Goal: Complete application form

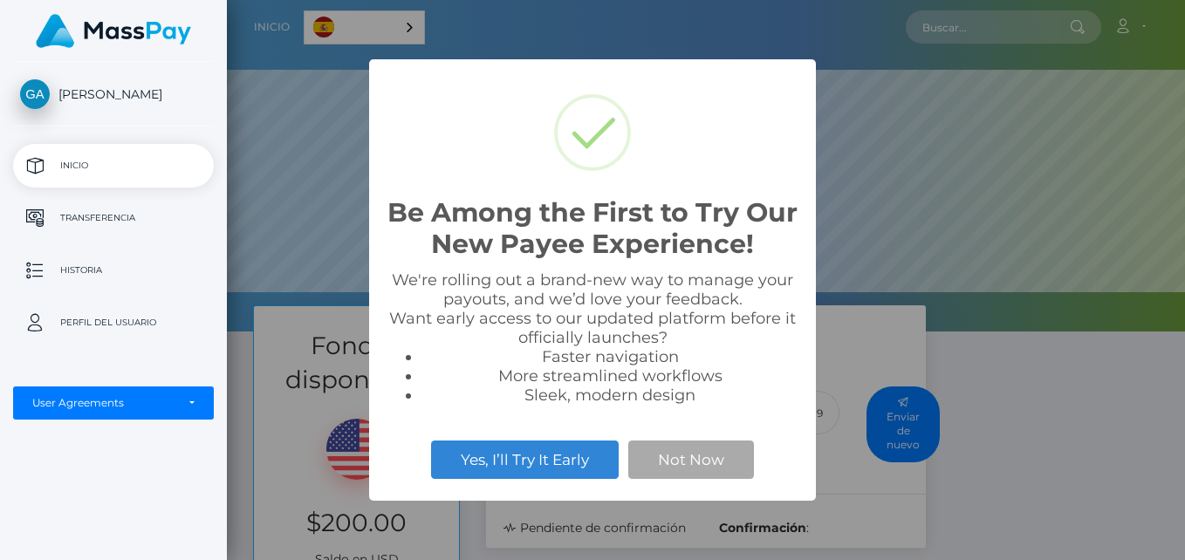
scroll to position [332, 958]
click at [689, 467] on button "Not Now" at bounding box center [691, 460] width 126 height 38
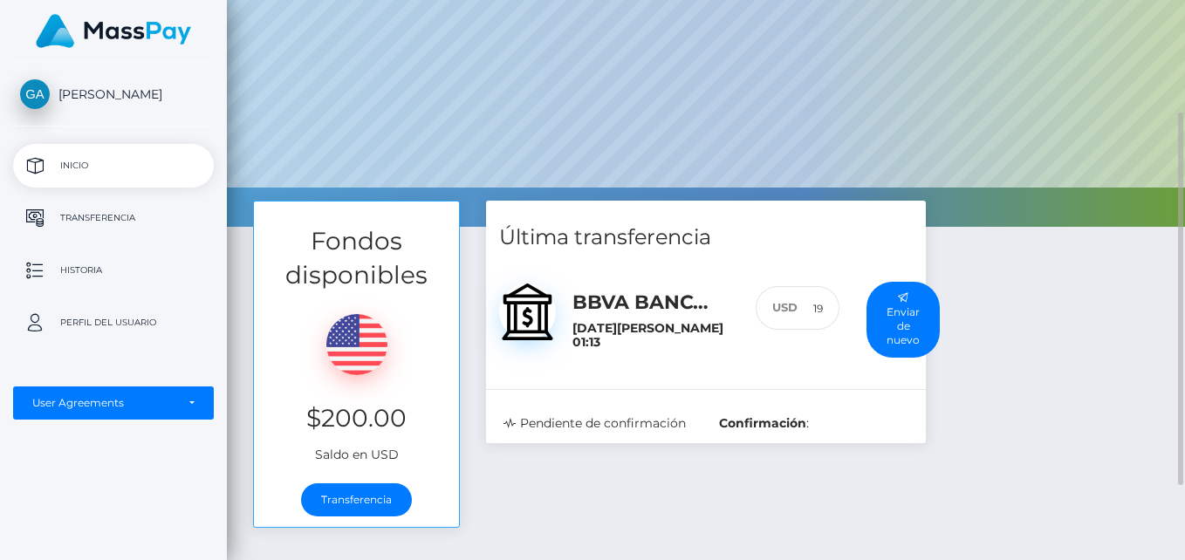
scroll to position [131, 0]
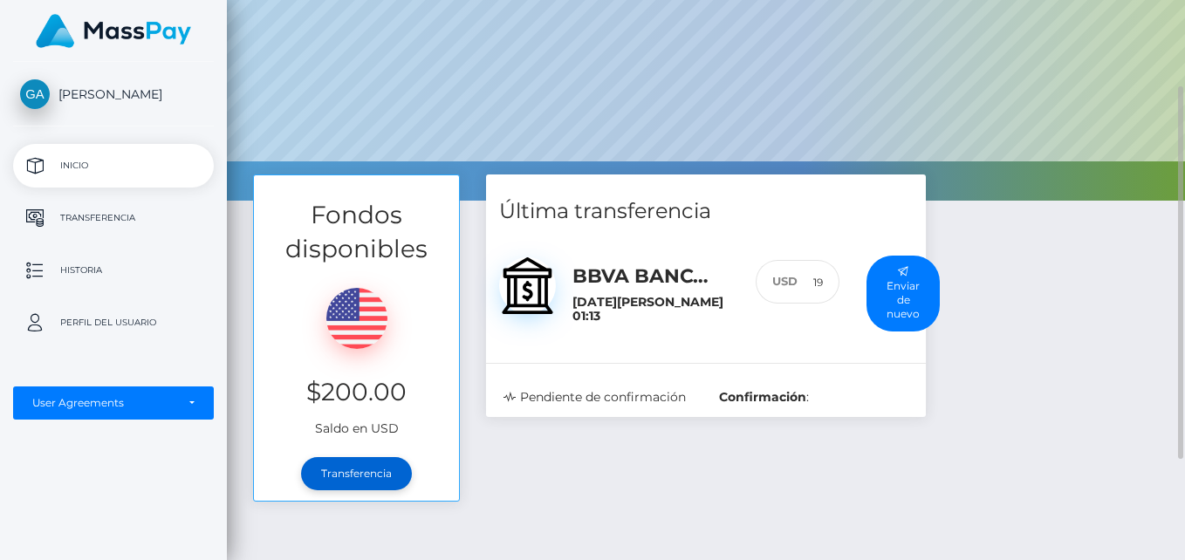
click at [369, 481] on link "Transferencia" at bounding box center [356, 473] width 111 height 33
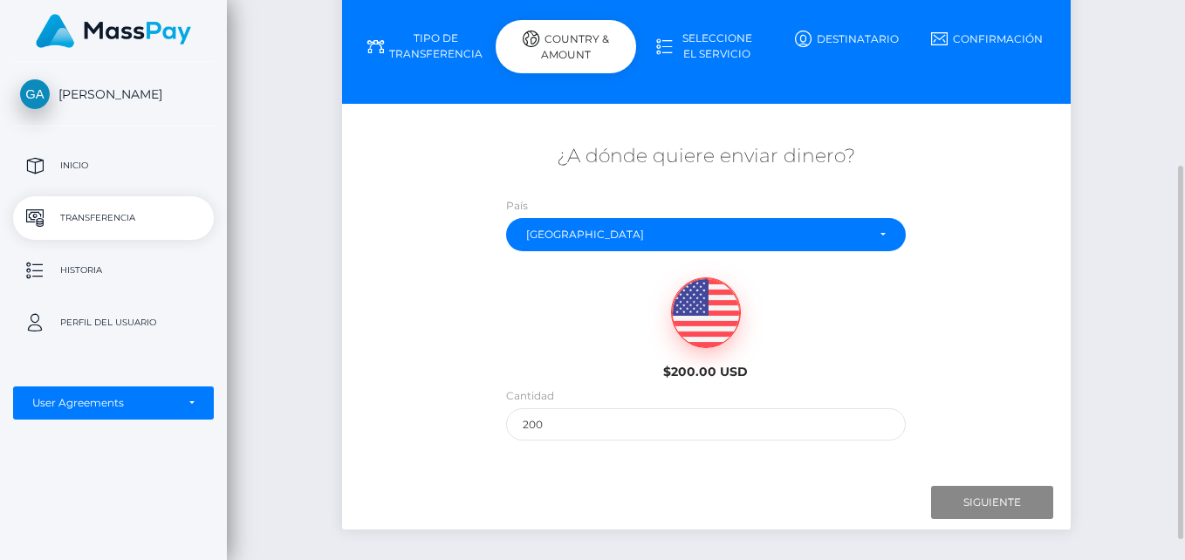
scroll to position [209, 0]
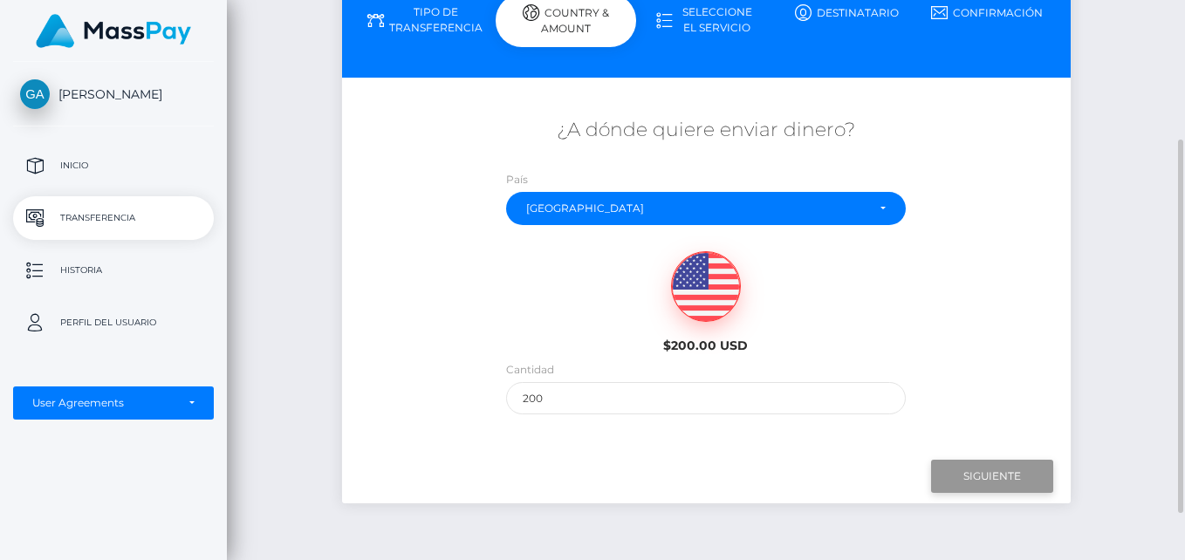
click at [1004, 472] on input "Next" at bounding box center [992, 476] width 122 height 33
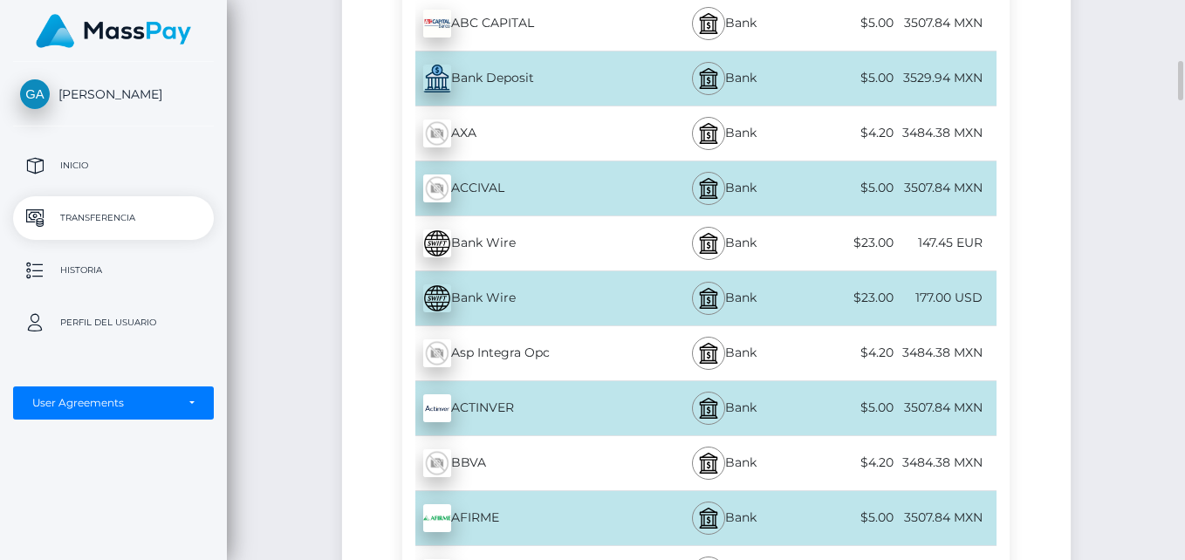
scroll to position [497, 0]
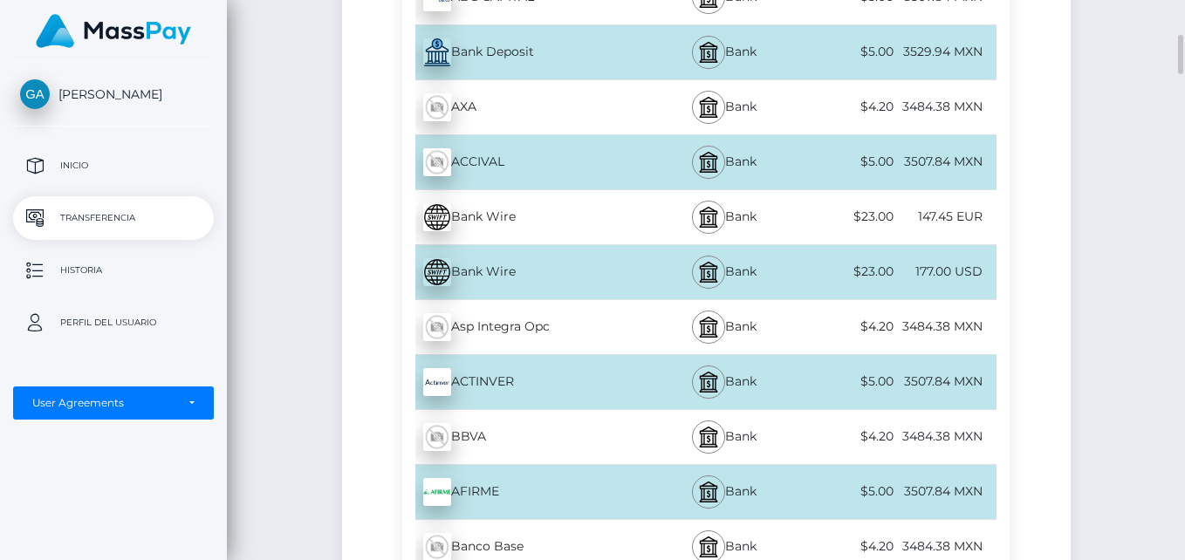
click at [470, 440] on div "BBVA - MXN" at bounding box center [526, 437] width 248 height 49
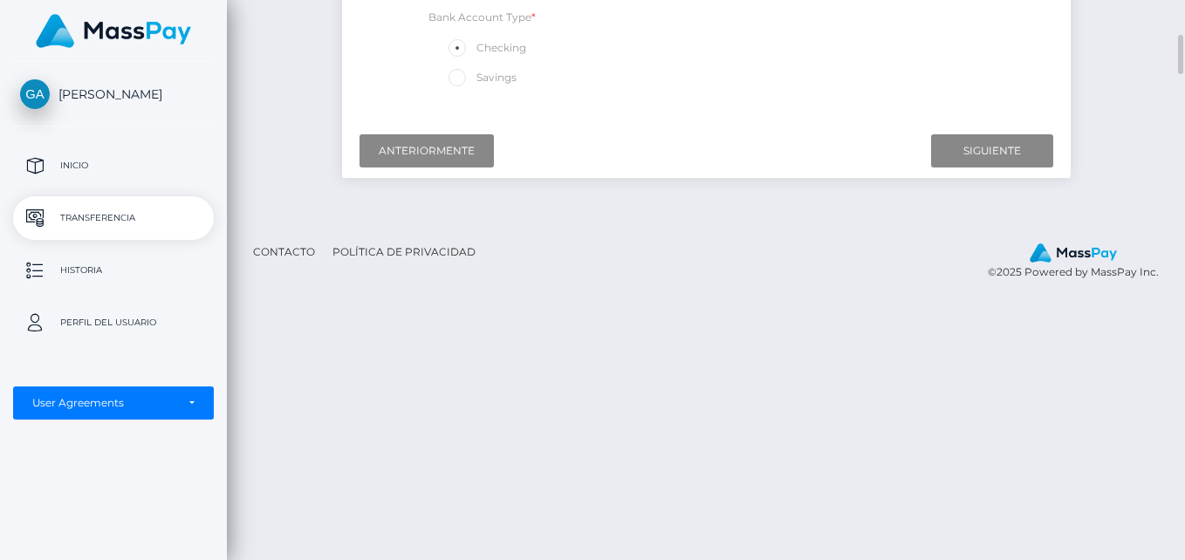
click at [476, 79] on span at bounding box center [476, 77] width 0 height 13
click at [459, 79] on input "Savings" at bounding box center [464, 76] width 11 height 11
radio input "true"
click at [943, 163] on input "Next" at bounding box center [992, 150] width 122 height 33
click at [956, 147] on input "Next" at bounding box center [992, 150] width 122 height 33
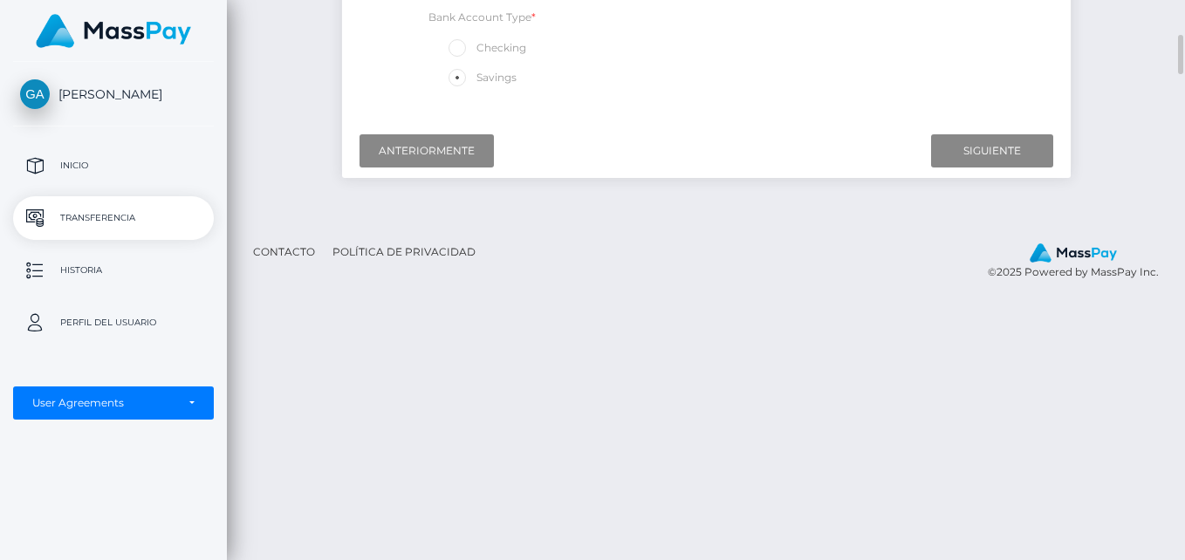
click at [476, 49] on span at bounding box center [476, 47] width 0 height 13
click at [459, 49] on input "Checking" at bounding box center [464, 46] width 11 height 11
radio input "true"
click at [1004, 158] on input "Next" at bounding box center [992, 150] width 122 height 33
click at [476, 78] on span at bounding box center [476, 77] width 0 height 13
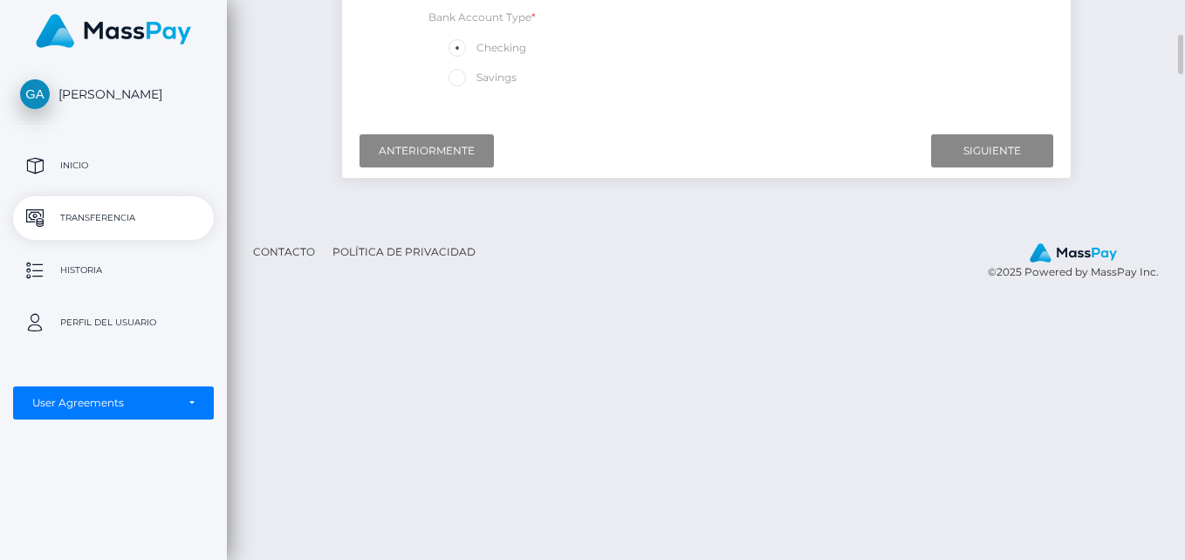
click at [459, 78] on input "Savings" at bounding box center [464, 76] width 11 height 11
radio input "true"
click at [975, 151] on input "Next" at bounding box center [992, 150] width 122 height 33
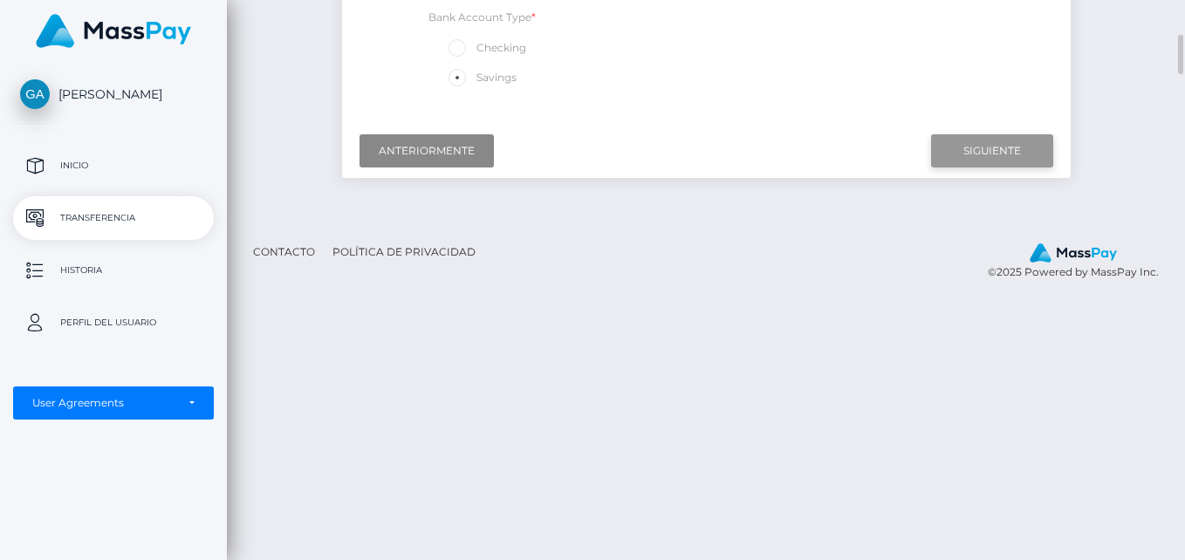
click at [975, 151] on input "Next" at bounding box center [992, 150] width 122 height 33
type input "Siguiente"
click at [476, 51] on span at bounding box center [476, 47] width 0 height 13
click at [459, 51] on input "Checking" at bounding box center [464, 46] width 11 height 11
radio input "true"
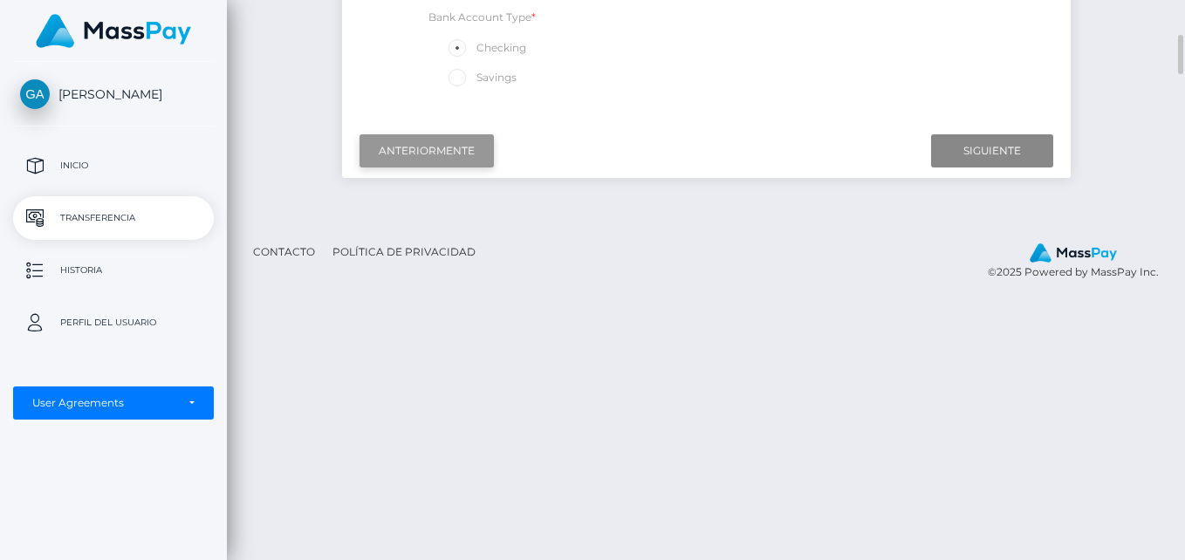
click at [403, 161] on input "Previous" at bounding box center [426, 150] width 134 height 33
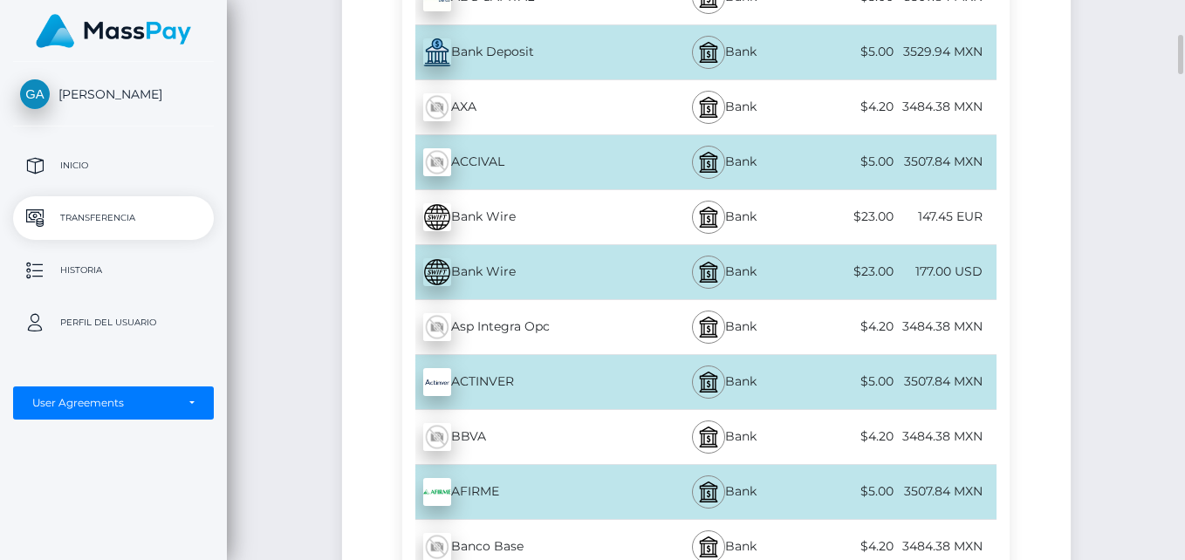
type input "Anteriormente"
click at [715, 431] on img at bounding box center [708, 437] width 21 height 21
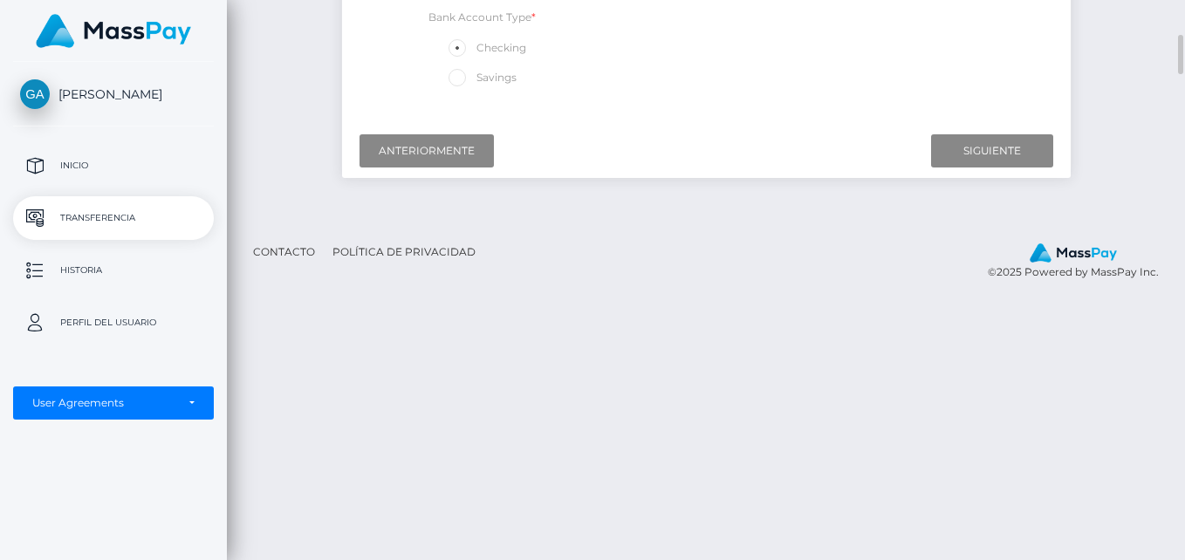
click at [476, 77] on span at bounding box center [476, 77] width 0 height 13
click at [459, 77] on input "Savings" at bounding box center [464, 76] width 11 height 11
radio input "true"
click at [1007, 137] on input "Siguiente" at bounding box center [992, 150] width 122 height 33
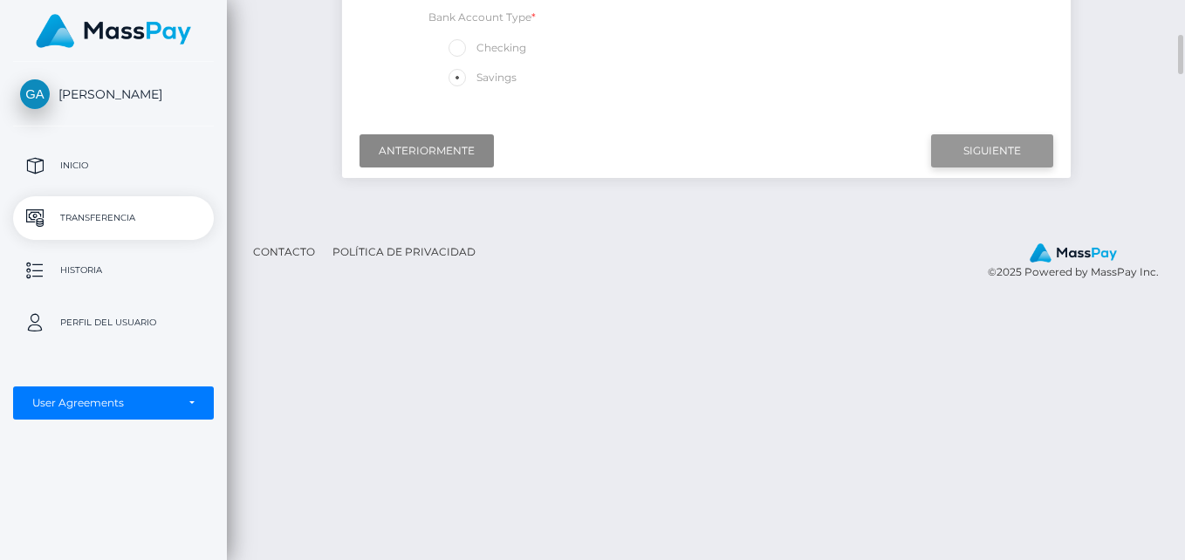
click at [1005, 146] on input "Siguiente" at bounding box center [992, 150] width 122 height 33
click at [1039, 144] on input "Siguiente" at bounding box center [992, 150] width 122 height 33
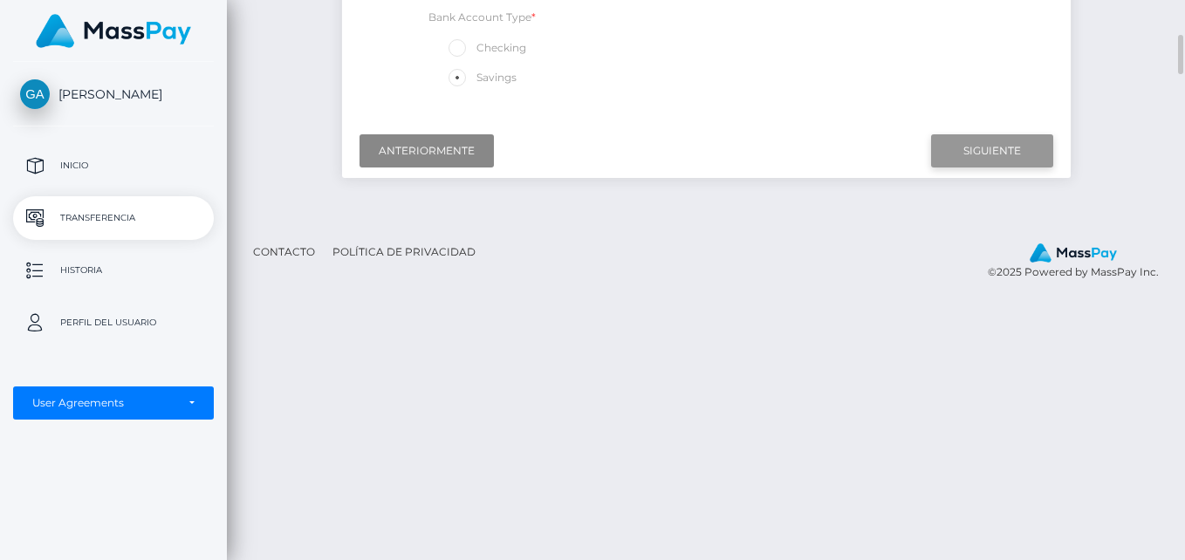
click at [1039, 144] on input "Siguiente" at bounding box center [992, 150] width 122 height 33
drag, startPoint x: 1173, startPoint y: 47, endPoint x: 1180, endPoint y: 57, distance: 11.9
click at [1182, 43] on div at bounding box center [1178, 280] width 13 height 560
